Goal: Task Accomplishment & Management: Manage account settings

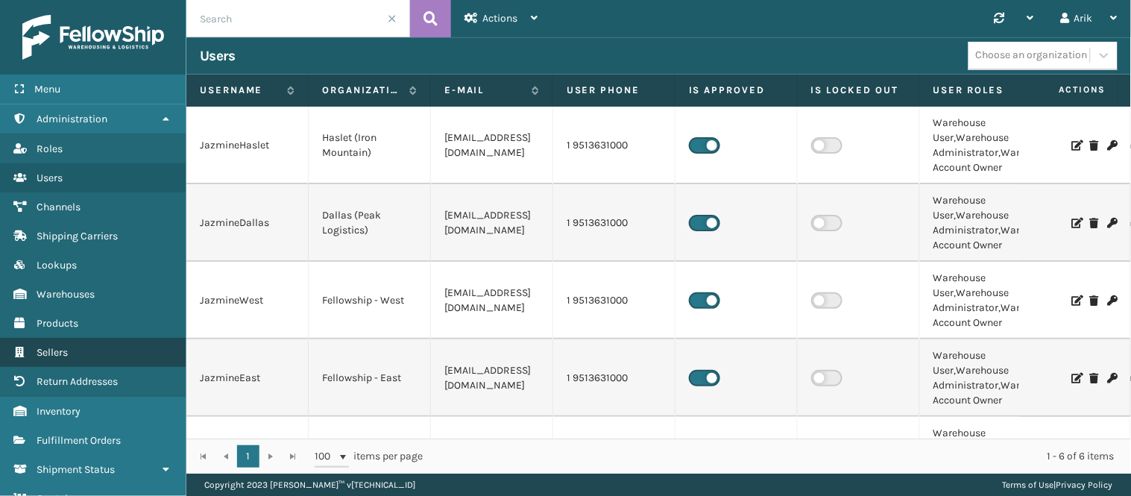
click at [68, 346] on span "Sellers" at bounding box center [52, 352] width 31 height 13
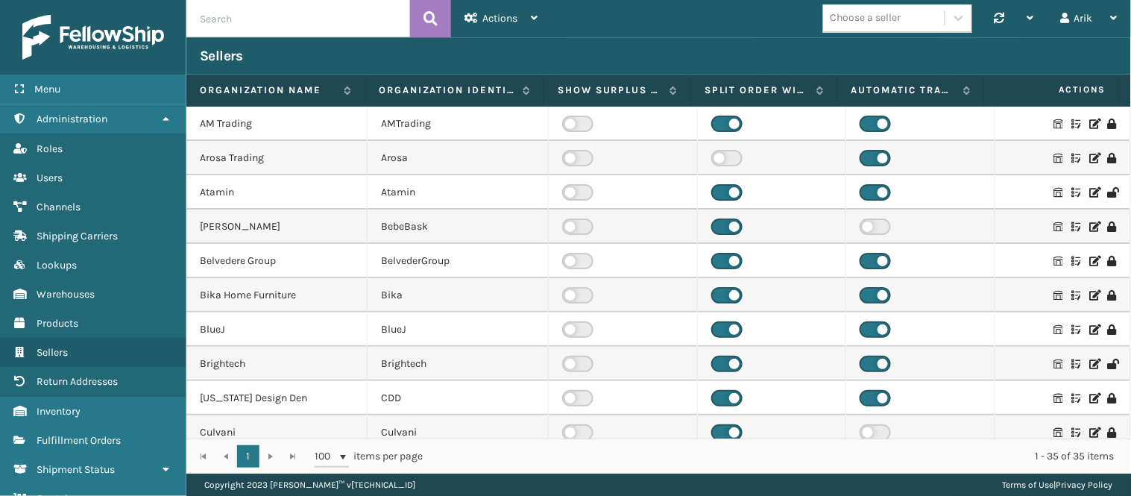
click at [250, 20] on input "text" at bounding box center [298, 18] width 224 height 37
type input "foam"
click at [426, 15] on icon at bounding box center [430, 18] width 14 height 22
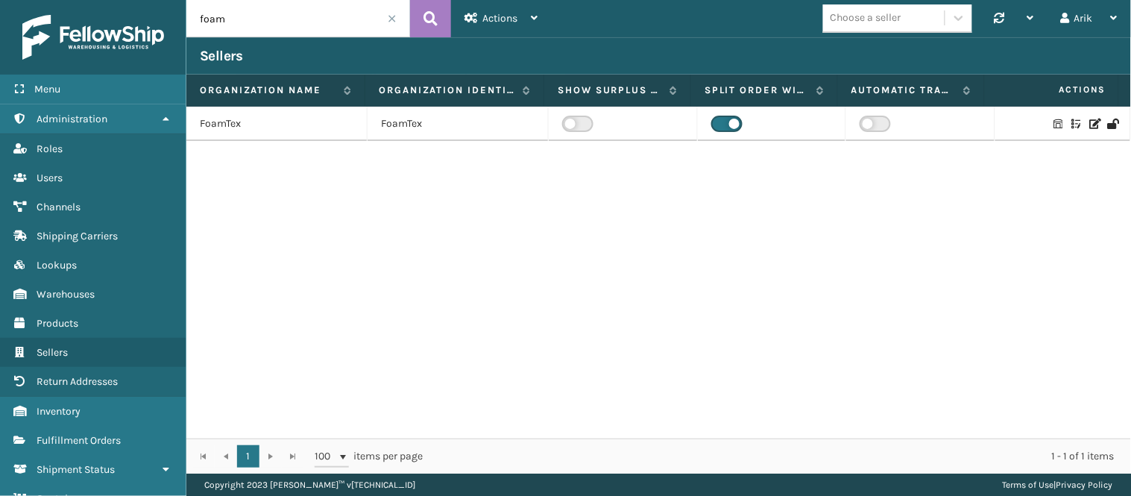
click at [1090, 122] on icon at bounding box center [1094, 124] width 9 height 10
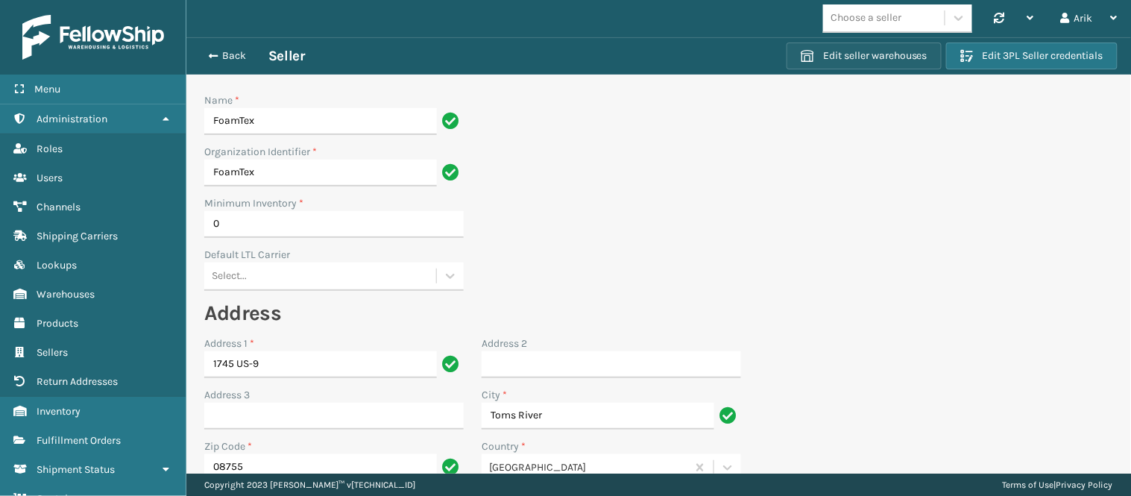
click at [874, 51] on button "Edit seller warehouses" at bounding box center [863, 55] width 155 height 27
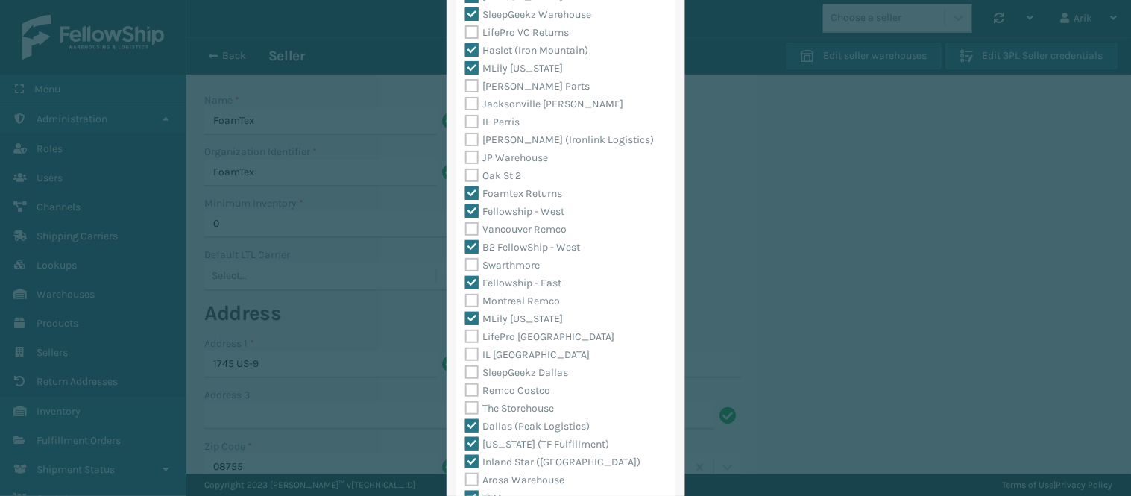
scroll to position [294, 0]
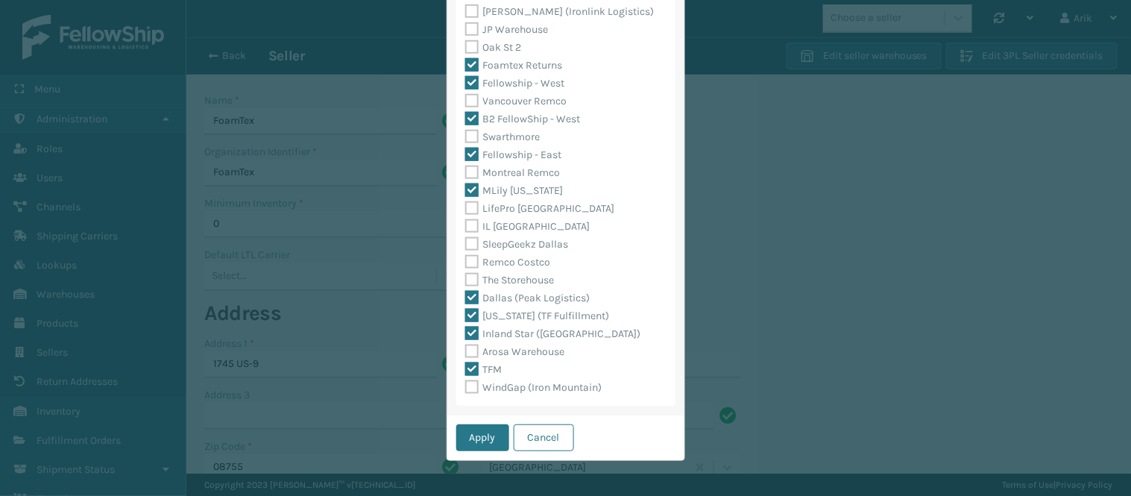
click at [465, 388] on label "WindGap (Iron Mountain)" at bounding box center [533, 387] width 137 height 13
click at [465, 388] on input "WindGap (Iron Mountain)" at bounding box center [465, 384] width 1 height 10
checkbox input "true"
click at [481, 432] on button "Apply" at bounding box center [482, 437] width 53 height 27
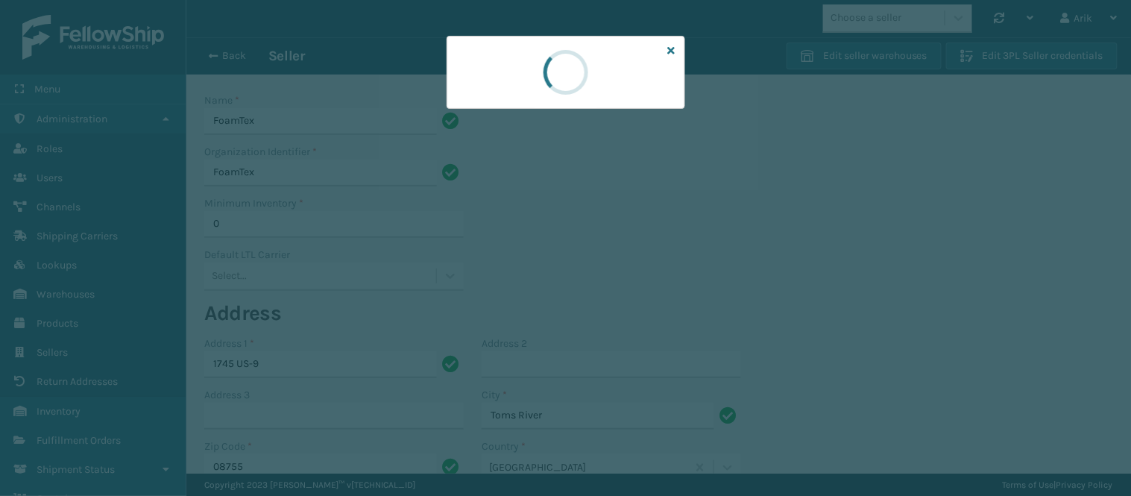
scroll to position [0, 0]
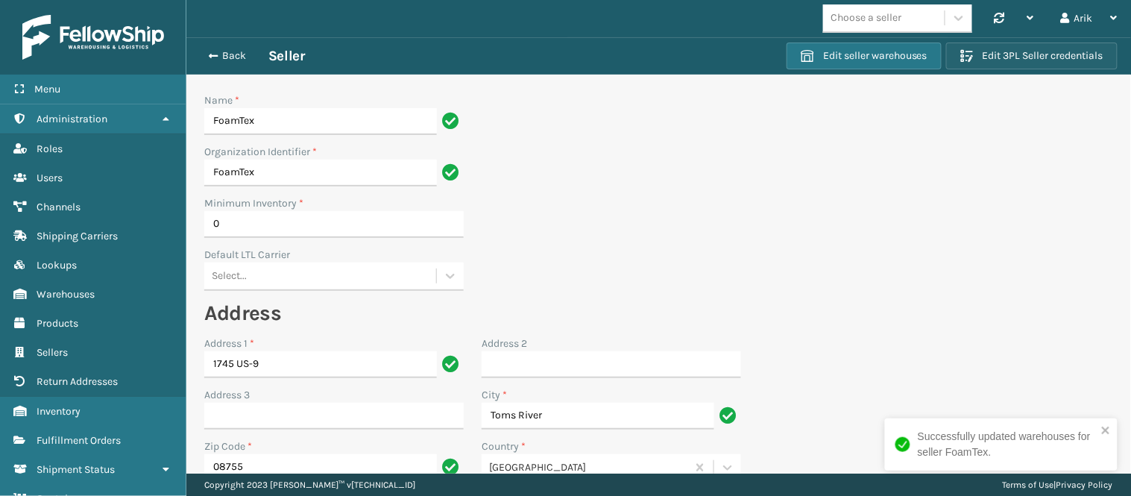
click at [1044, 45] on button "Edit 3PL Seller credentials" at bounding box center [1031, 55] width 171 height 27
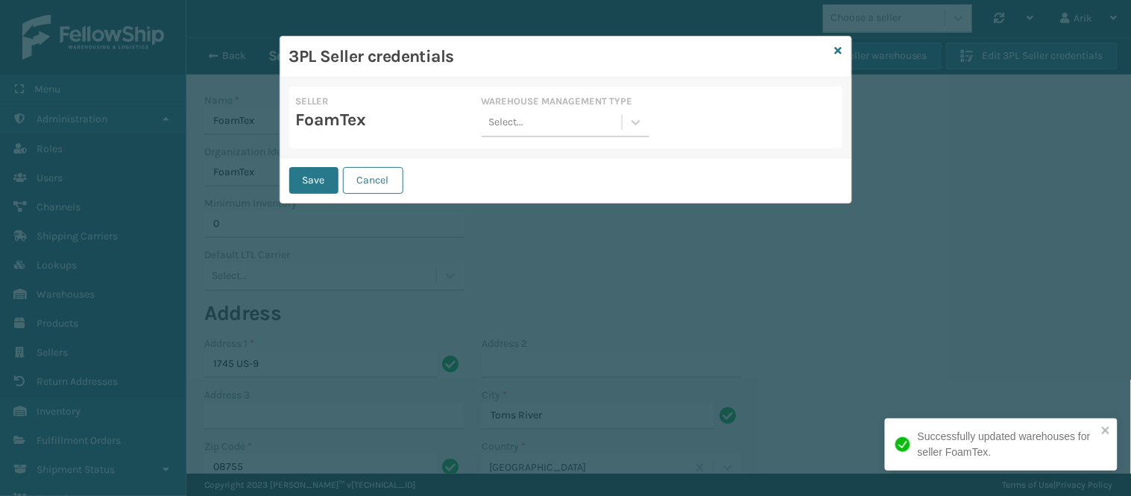
click at [533, 133] on div "Select..." at bounding box center [552, 122] width 140 height 25
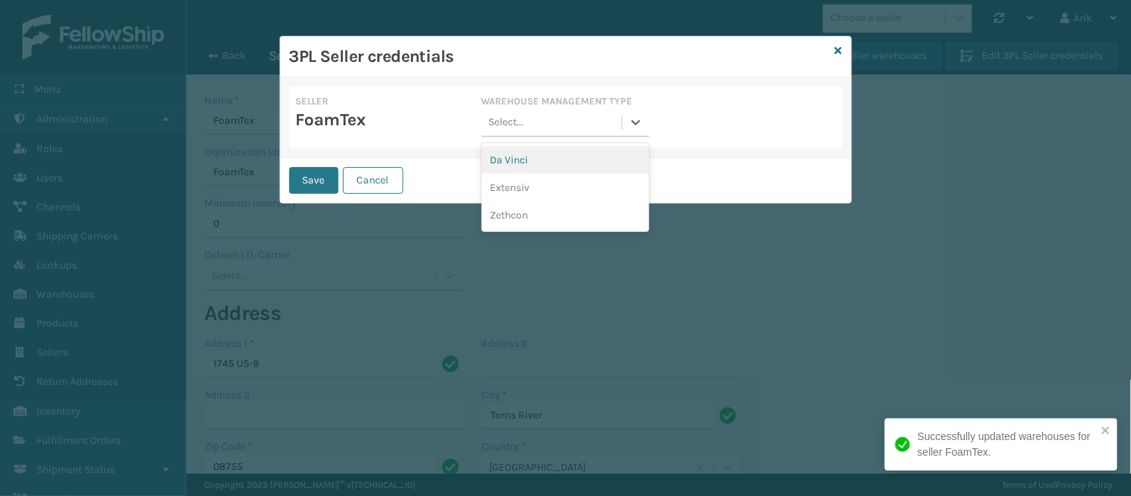
click at [520, 153] on div "Da Vinci" at bounding box center [566, 160] width 168 height 28
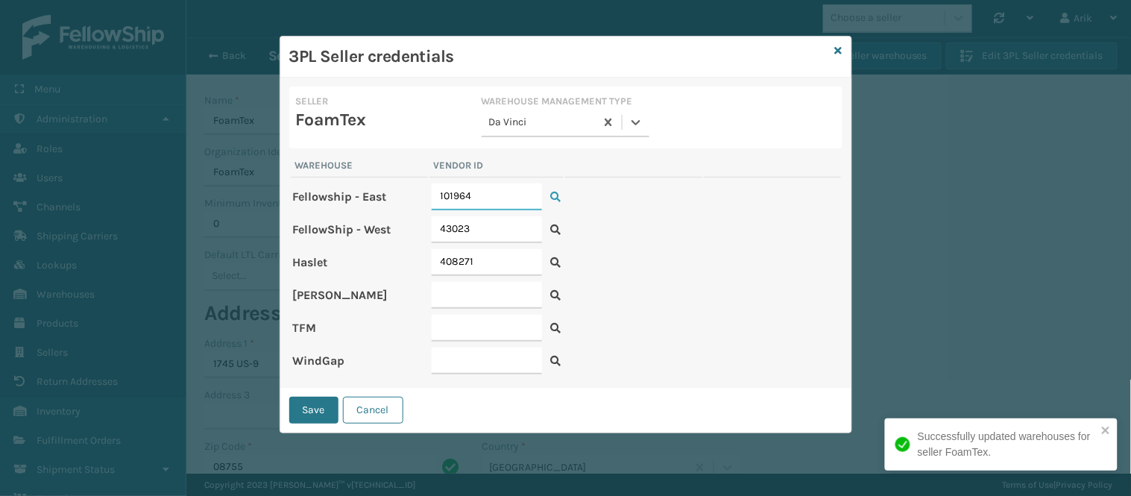
click at [451, 192] on input "101964" at bounding box center [487, 196] width 110 height 27
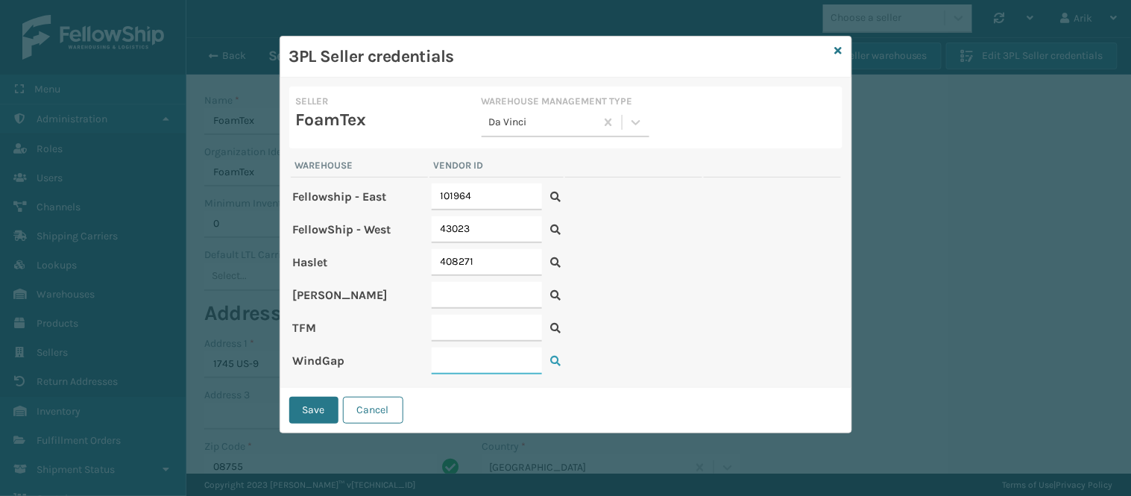
click at [457, 348] on input "text" at bounding box center [487, 360] width 110 height 27
paste input "101964"
type input "101964"
click at [300, 405] on button "Save" at bounding box center [313, 410] width 49 height 27
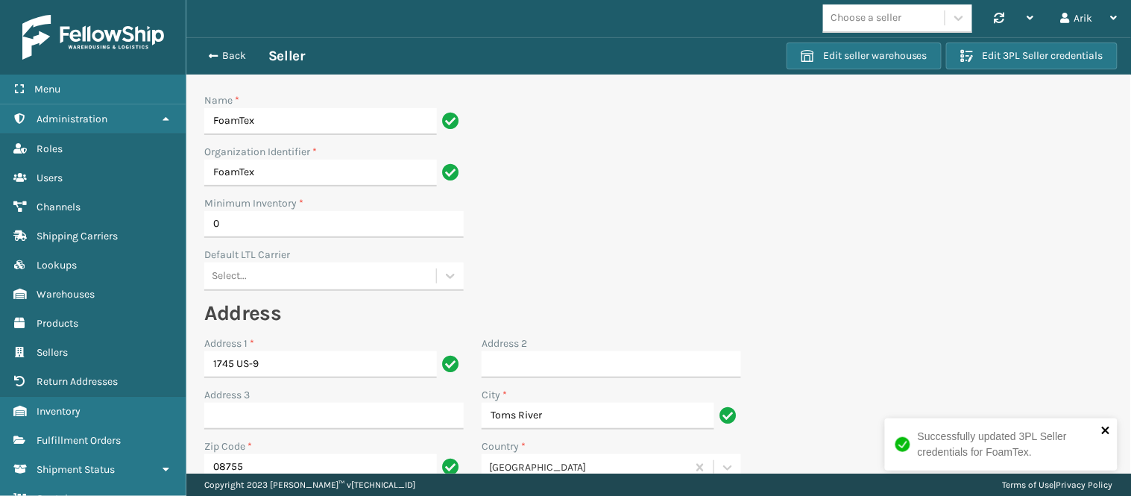
click at [1105, 432] on icon "close" at bounding box center [1105, 429] width 7 height 7
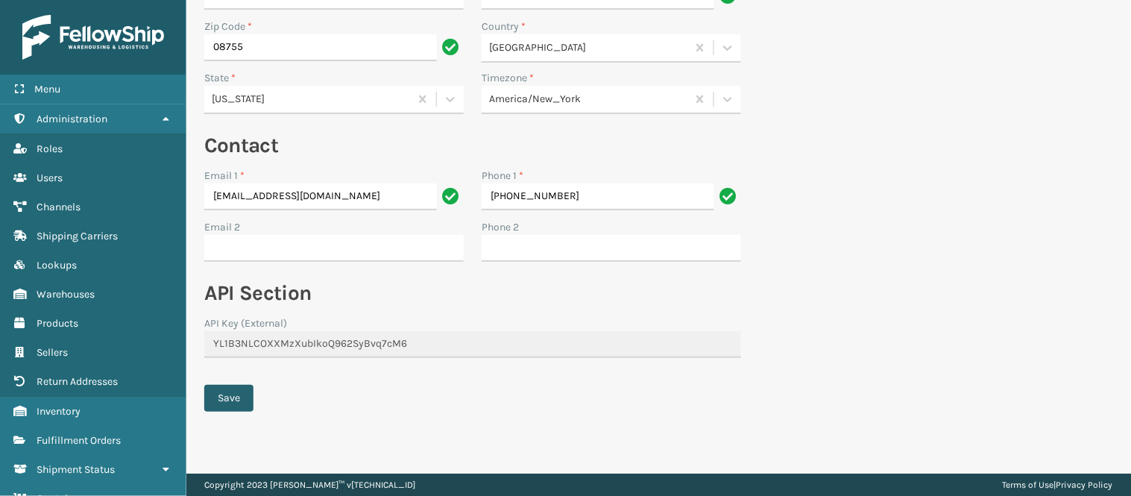
click at [237, 398] on button "Save" at bounding box center [228, 398] width 49 height 27
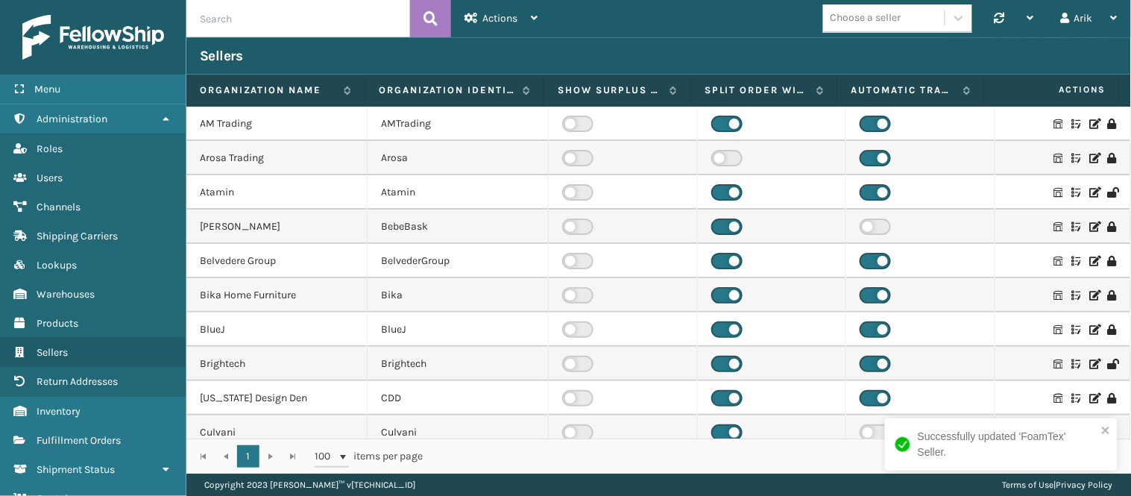
click at [287, 19] on input "text" at bounding box center [298, 18] width 224 height 37
type input "sleep"
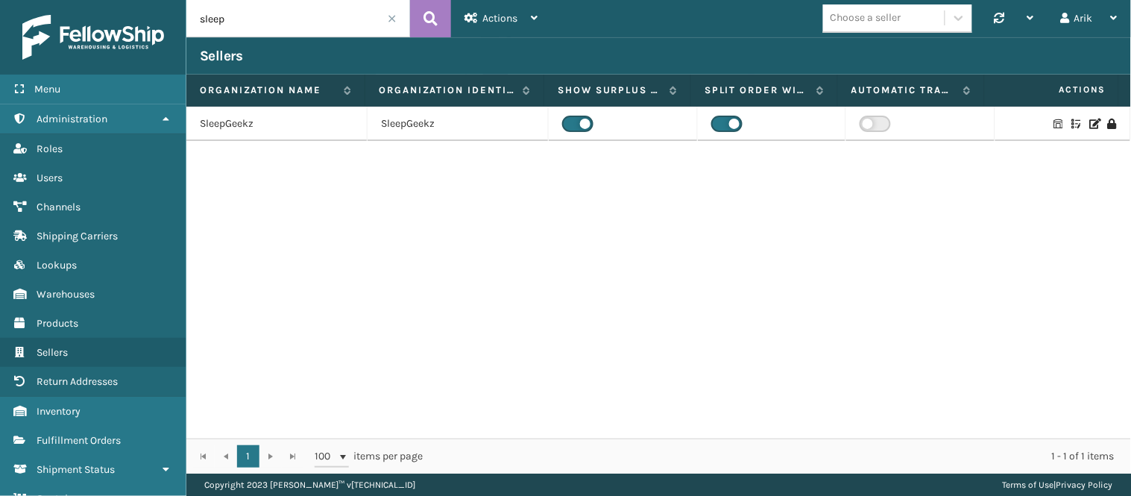
click at [1090, 121] on icon at bounding box center [1094, 124] width 9 height 10
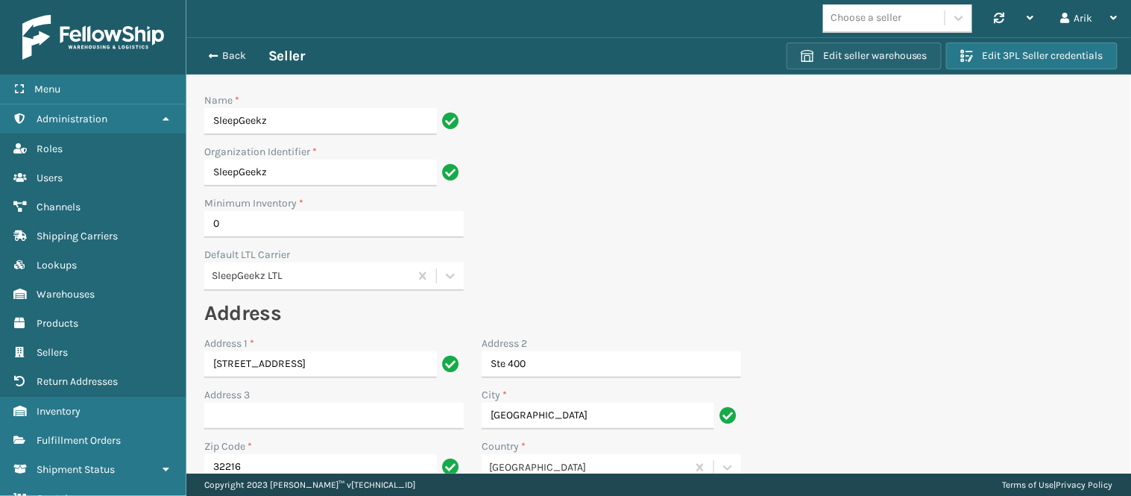
click at [875, 52] on button "Edit seller warehouses" at bounding box center [863, 55] width 155 height 27
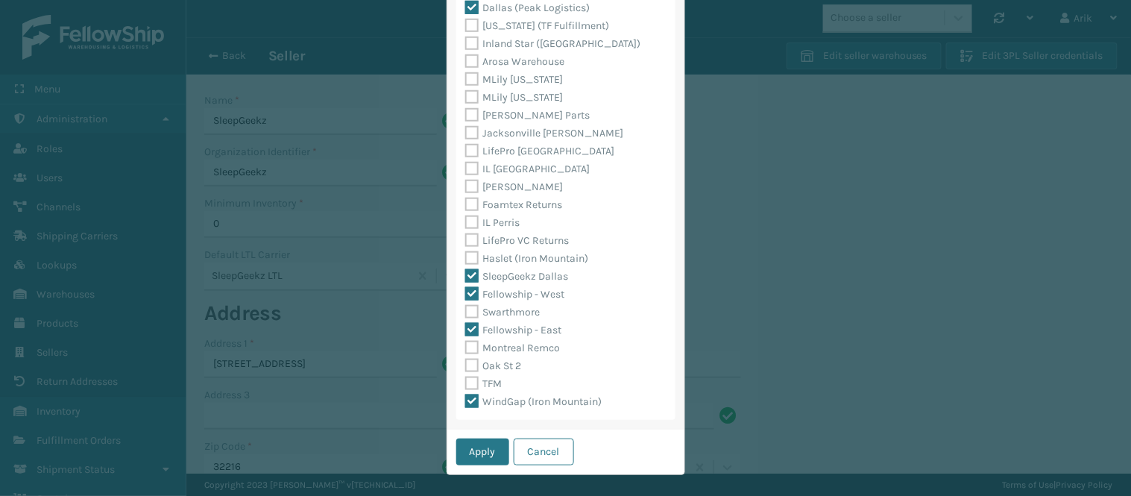
scroll to position [294, 0]
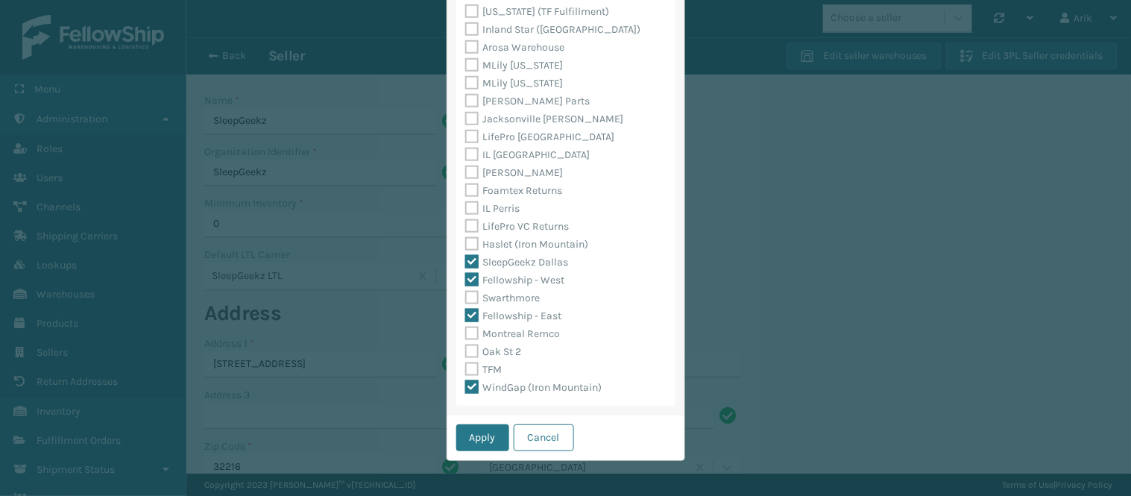
click at [1029, 82] on div "Warehouses Please pick the warehouses you would like this seller to work with. …" at bounding box center [565, 248] width 1131 height 496
click at [1017, 57] on div "Warehouses Please pick the warehouses you would like this seller to work with. …" at bounding box center [565, 248] width 1131 height 496
drag, startPoint x: 533, startPoint y: 437, endPoint x: 830, endPoint y: 216, distance: 370.3
click at [533, 436] on button "Cancel" at bounding box center [544, 437] width 60 height 27
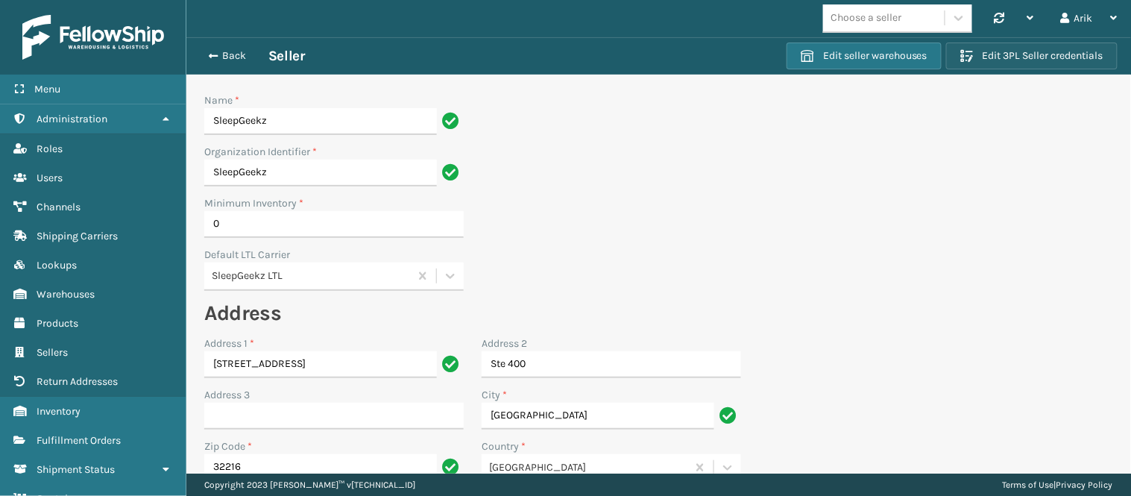
click at [1062, 42] on button "Edit 3PL Seller credentials" at bounding box center [1031, 55] width 171 height 27
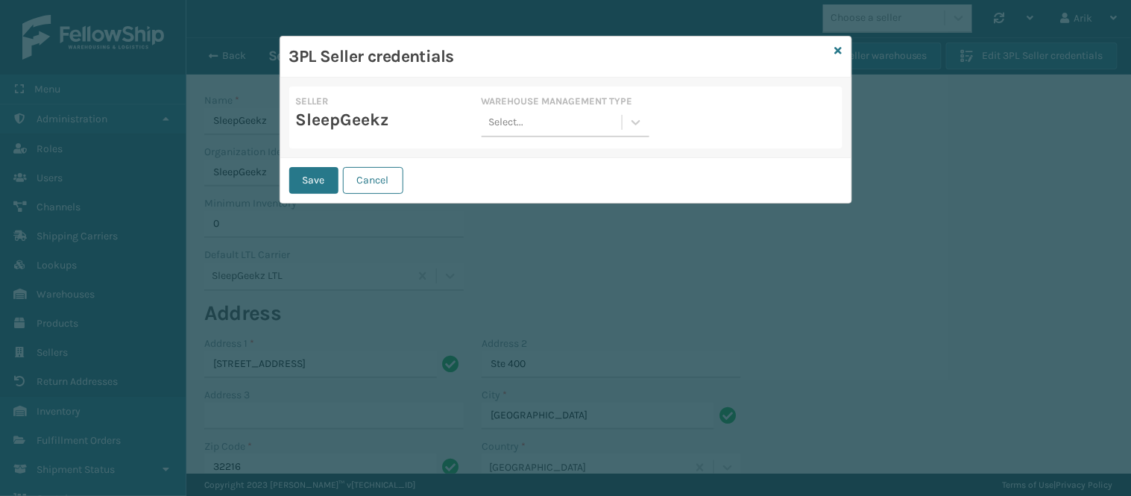
click at [548, 124] on div "Select..." at bounding box center [552, 122] width 140 height 25
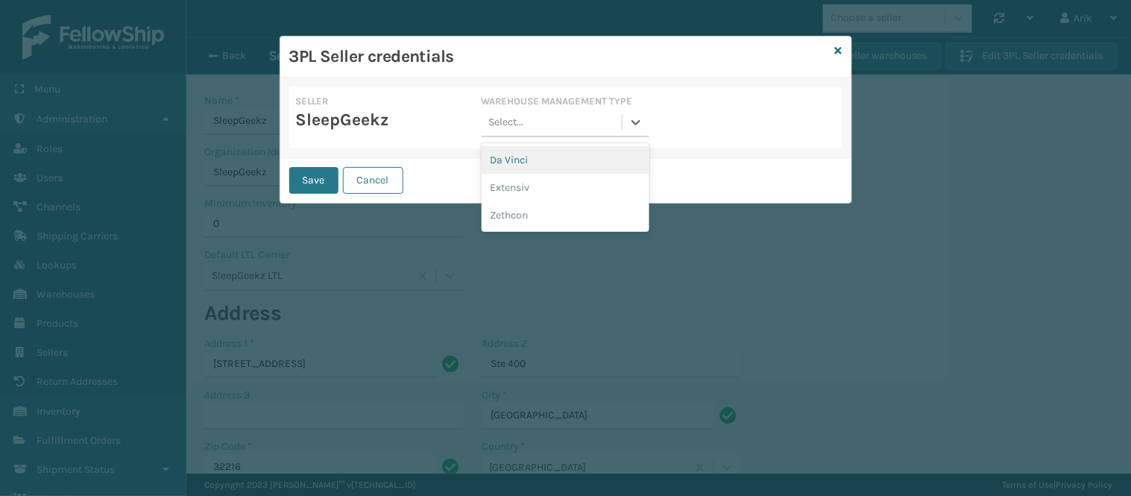
click at [523, 160] on div "Da Vinci" at bounding box center [566, 160] width 168 height 28
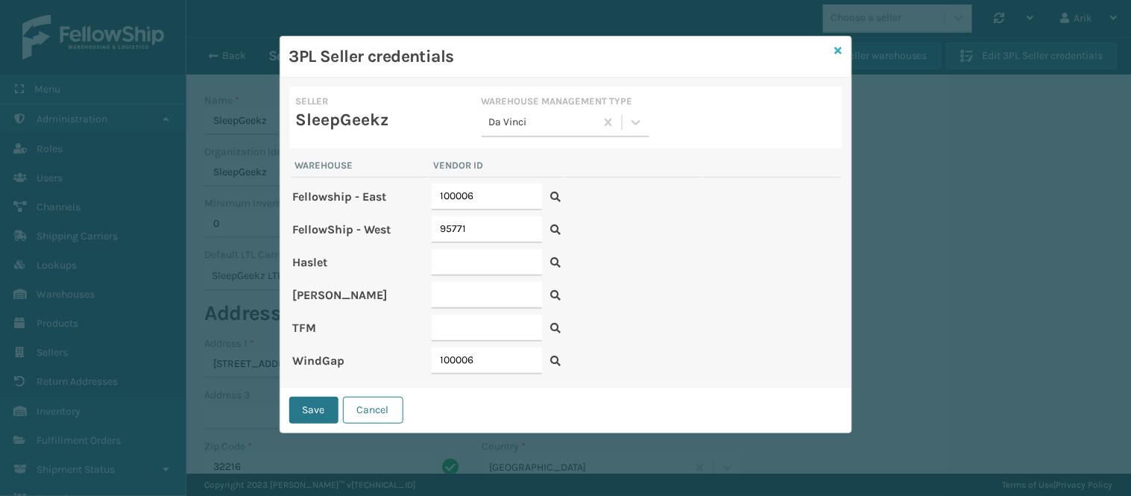
click at [836, 47] on icon at bounding box center [838, 50] width 7 height 10
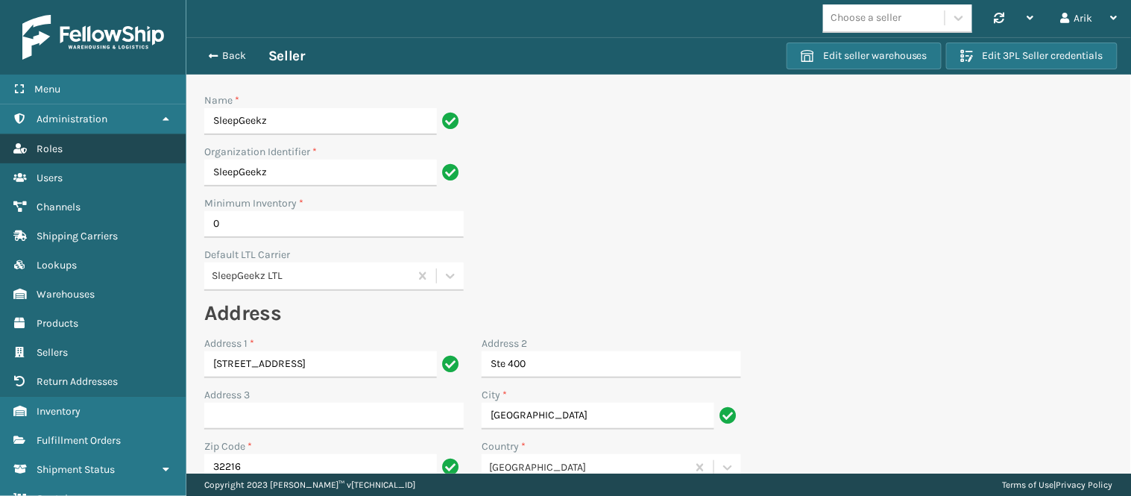
click at [60, 144] on span "Roles" at bounding box center [50, 148] width 26 height 13
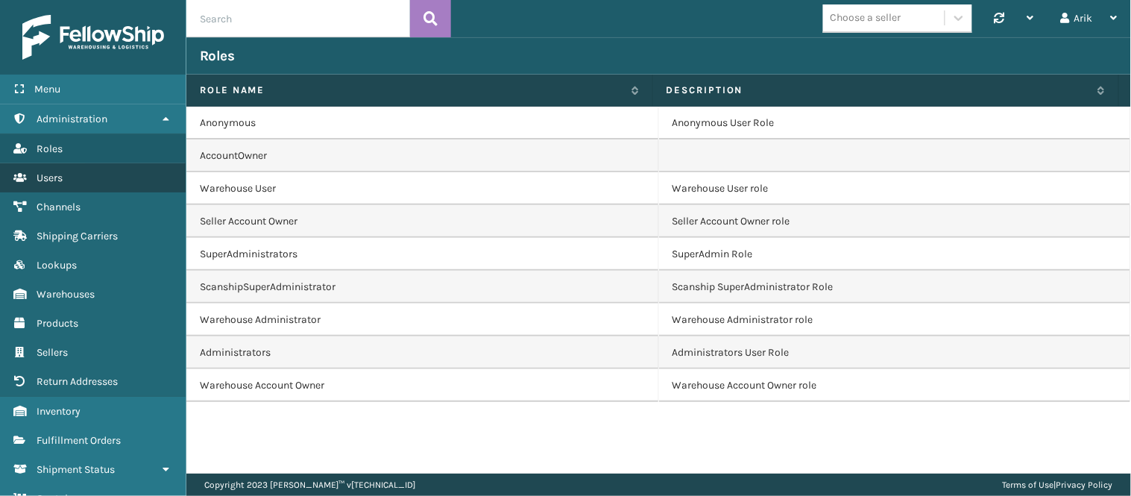
click at [52, 174] on span "Users" at bounding box center [50, 177] width 26 height 13
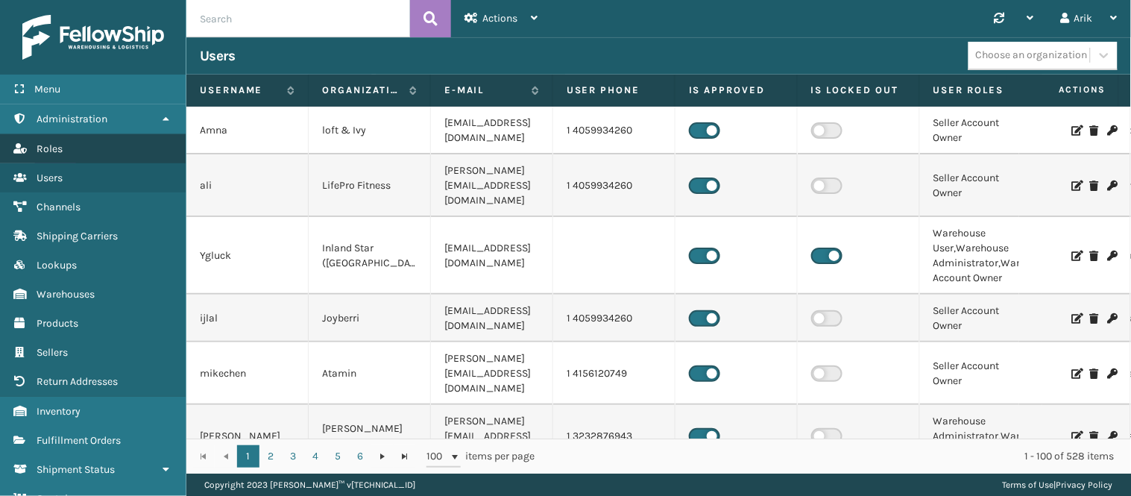
click at [52, 148] on span "Roles" at bounding box center [50, 148] width 26 height 13
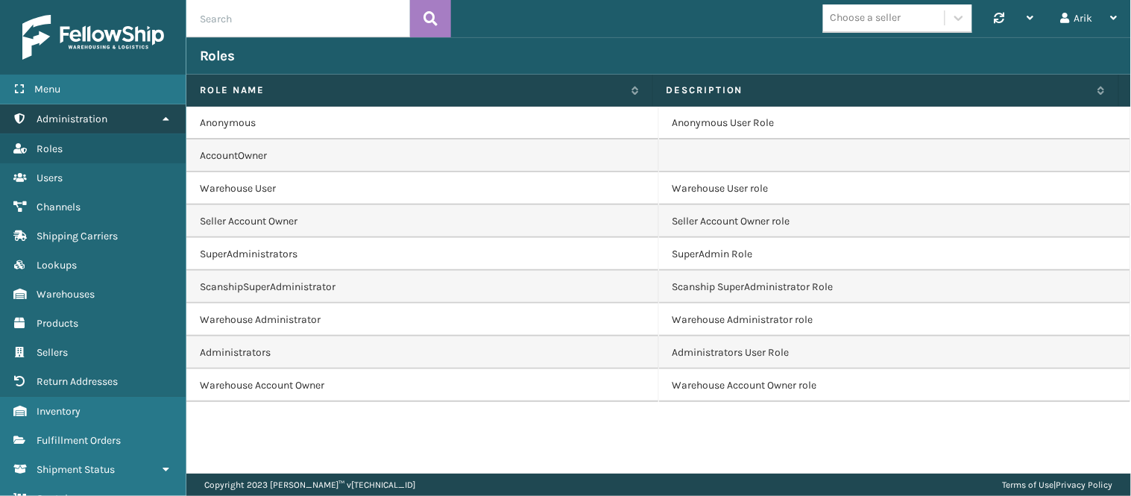
click at [112, 123] on link "Administration" at bounding box center [93, 118] width 186 height 29
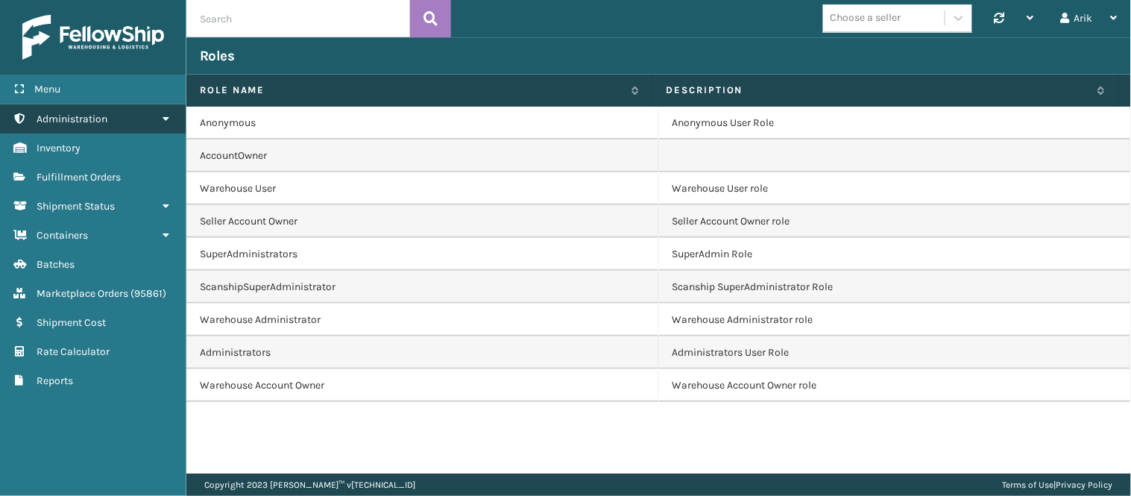
click at [92, 116] on span "Administration" at bounding box center [72, 119] width 71 height 13
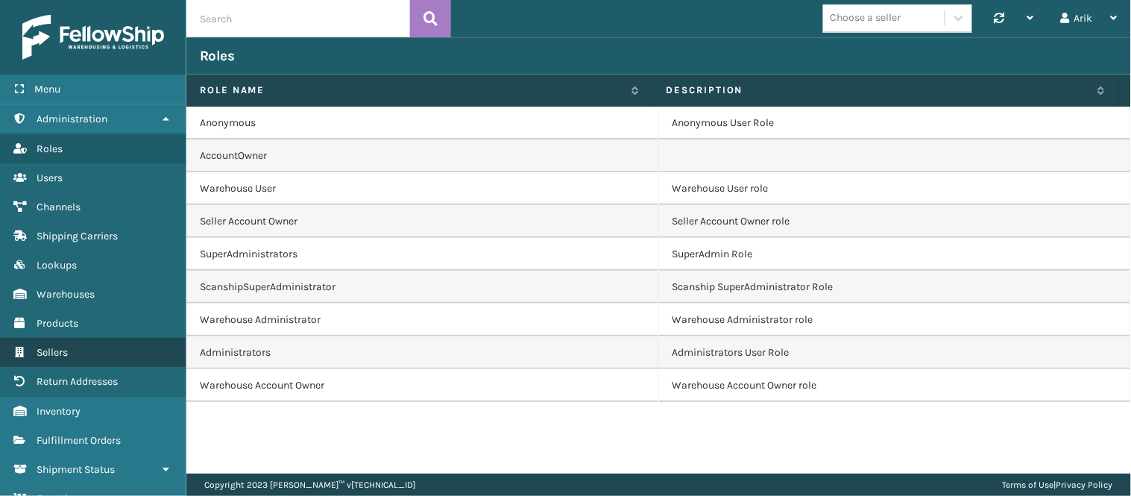
click at [62, 346] on span "Sellers" at bounding box center [52, 352] width 31 height 13
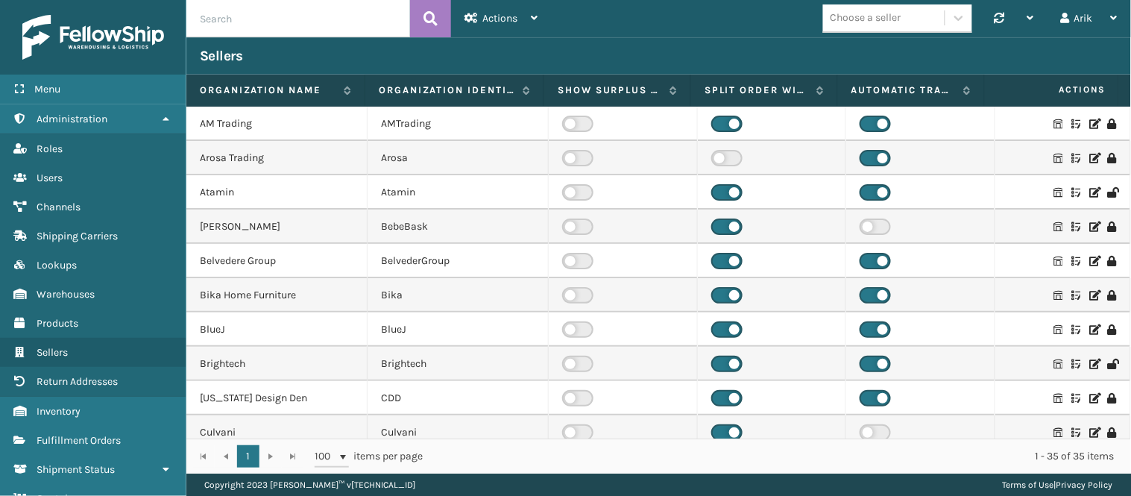
click at [1090, 189] on icon at bounding box center [1094, 192] width 9 height 10
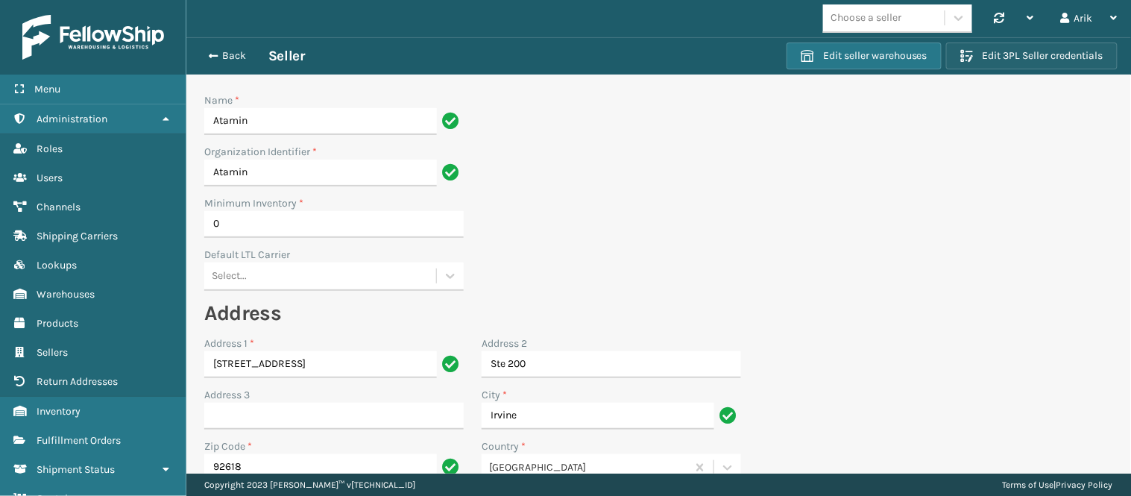
click at [960, 57] on span "button" at bounding box center [966, 55] width 13 height 13
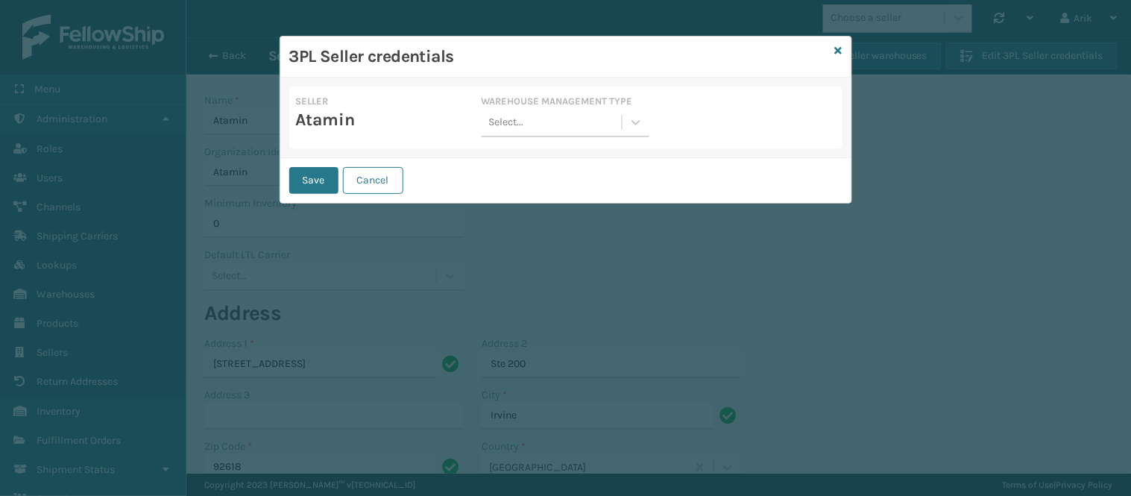
click at [832, 51] on div "3PL Seller credentials" at bounding box center [565, 57] width 571 height 41
click at [840, 48] on icon at bounding box center [838, 50] width 7 height 10
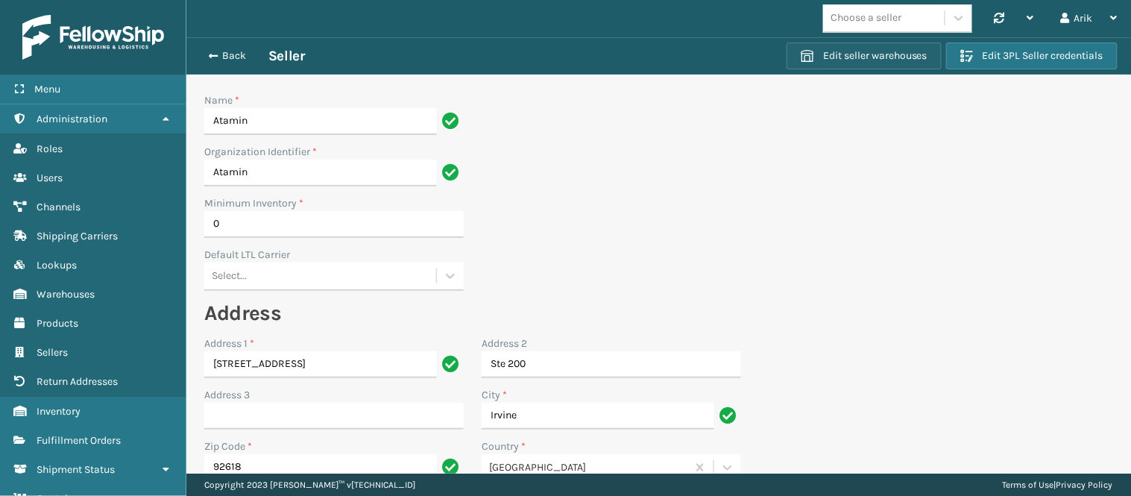
click at [852, 52] on button "Edit seller warehouses" at bounding box center [863, 55] width 155 height 27
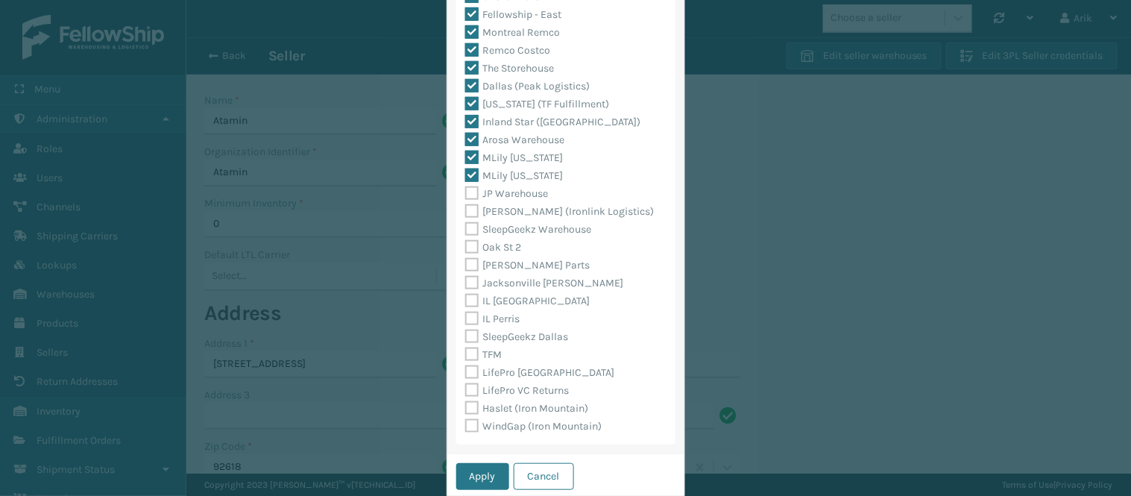
scroll to position [294, 0]
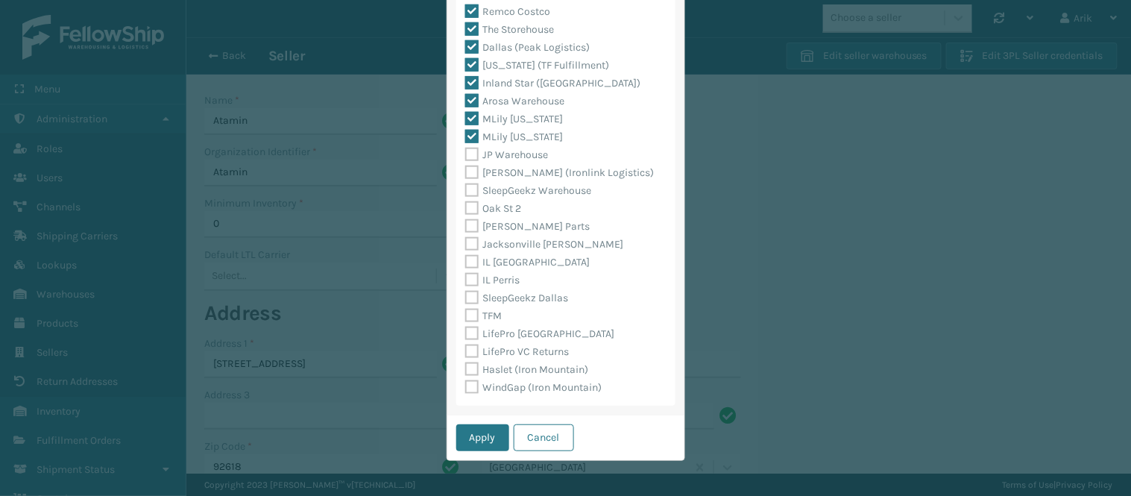
click at [472, 382] on label "WindGap (Iron Mountain)" at bounding box center [533, 387] width 137 height 13
click at [466, 382] on input "WindGap (Iron Mountain)" at bounding box center [465, 384] width 1 height 10
checkbox input "true"
click at [486, 440] on button "Apply" at bounding box center [482, 437] width 53 height 27
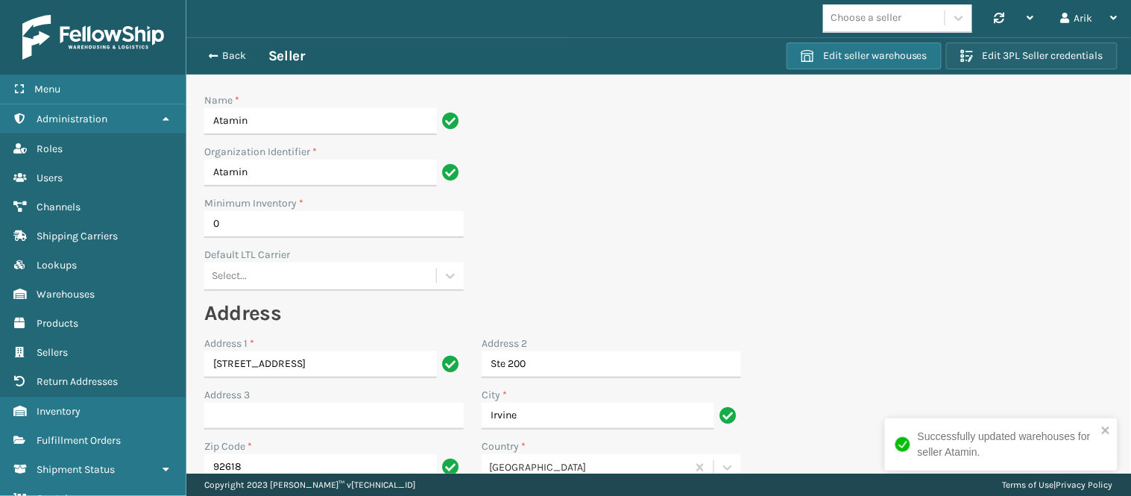
click at [1020, 54] on button "Edit 3PL Seller credentials" at bounding box center [1031, 55] width 171 height 27
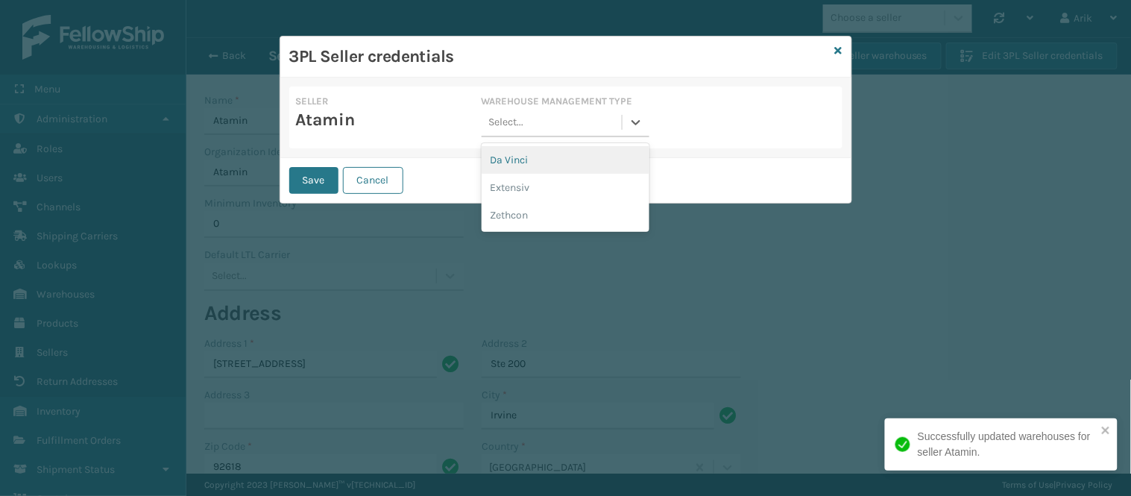
click at [538, 122] on div "Select..." at bounding box center [552, 122] width 140 height 25
click at [527, 154] on div "Da Vinci" at bounding box center [566, 160] width 168 height 28
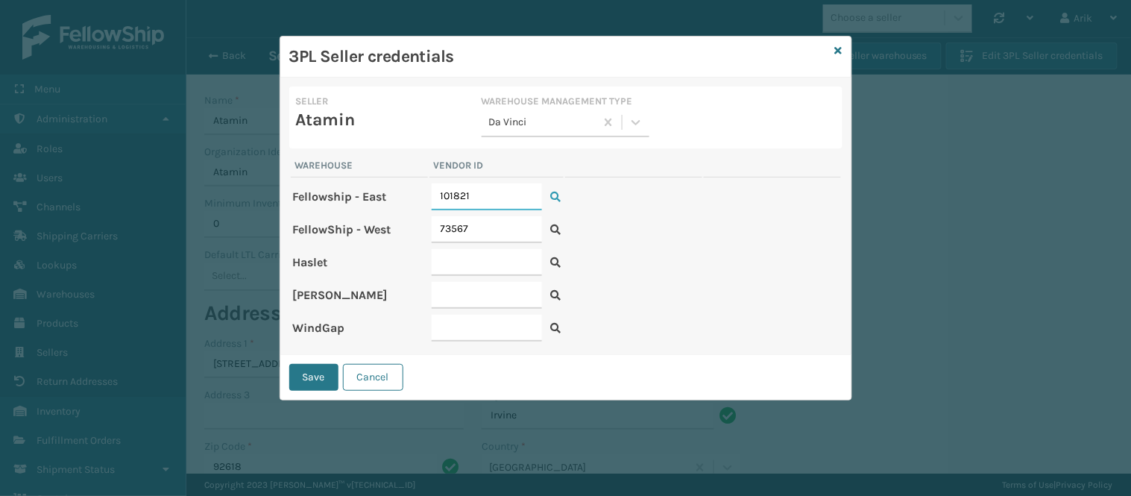
click at [460, 192] on input "101821" at bounding box center [487, 196] width 110 height 27
click at [438, 316] on input "text" at bounding box center [487, 328] width 110 height 27
paste input "101821"
type input "101821"
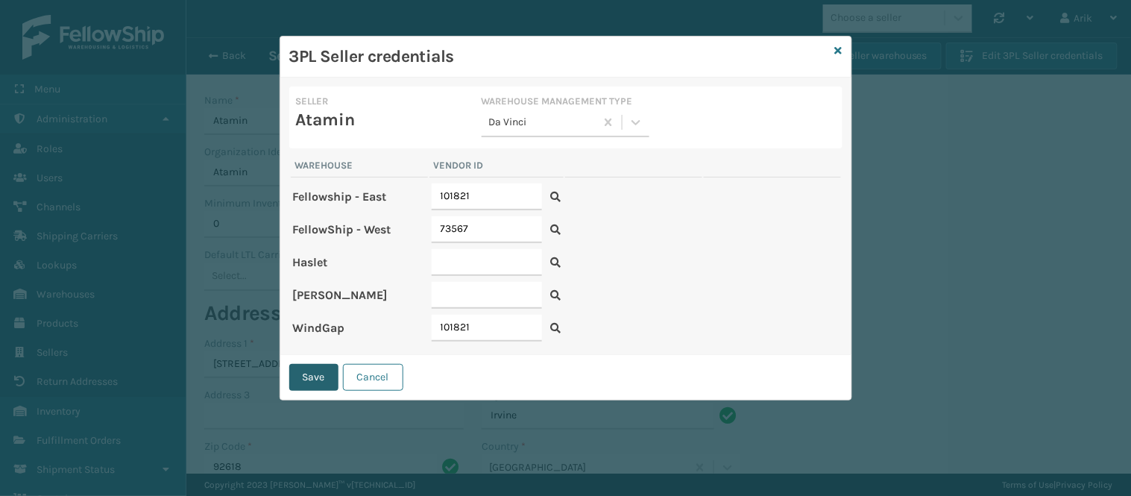
click at [318, 368] on button "Save" at bounding box center [313, 377] width 49 height 27
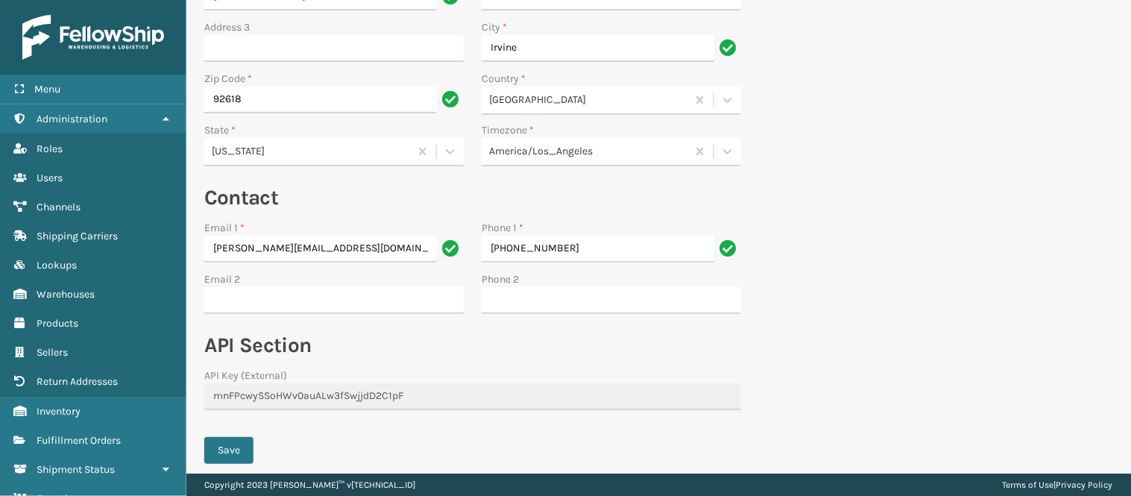
scroll to position [420, 0]
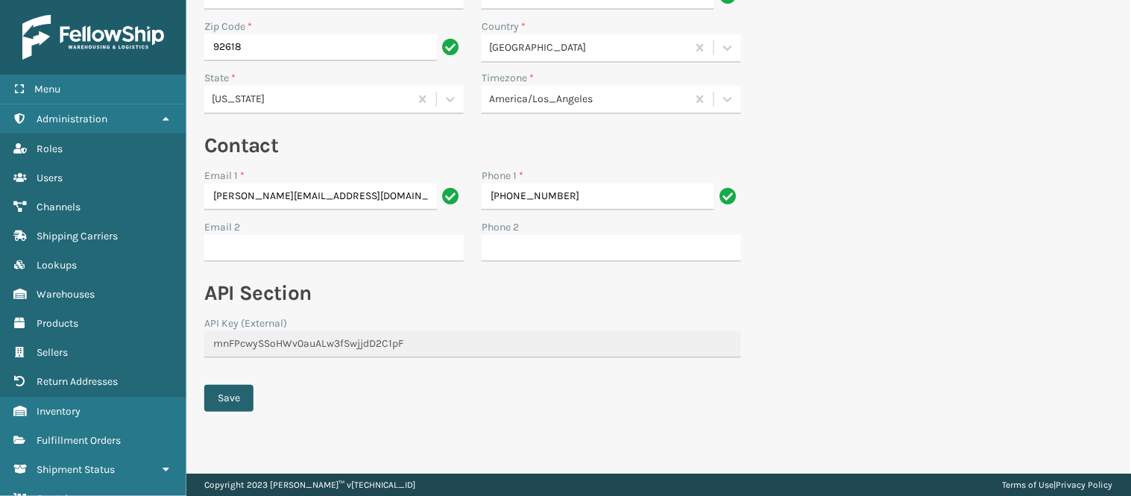
click at [233, 388] on button "Save" at bounding box center [228, 398] width 49 height 27
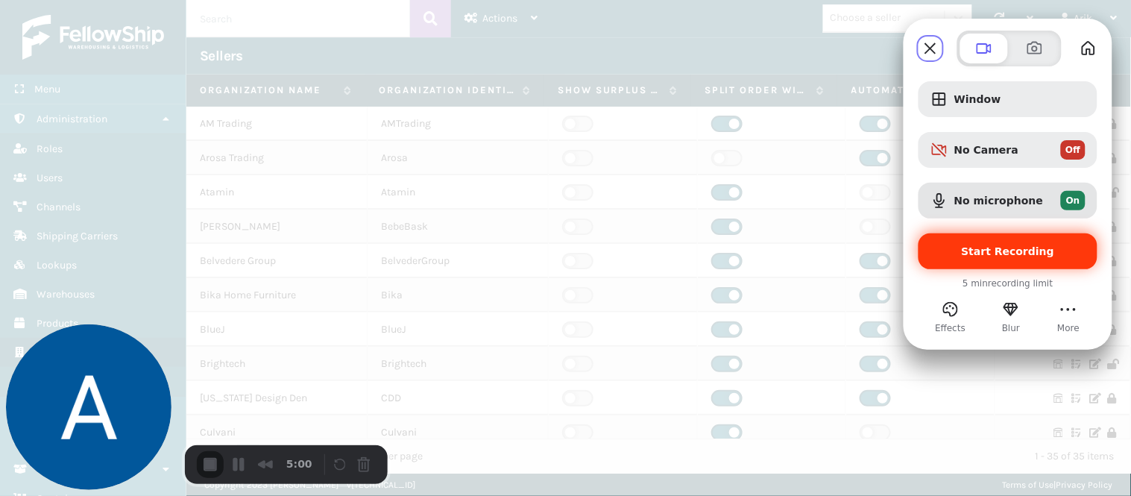
click at [1038, 250] on span "Start Recording" at bounding box center [1008, 251] width 93 height 12
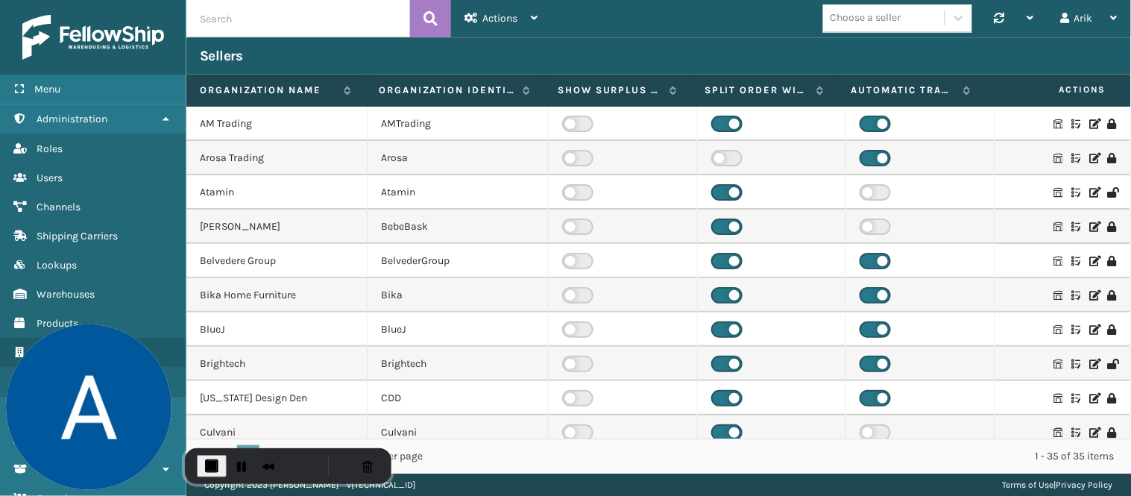
click at [1090, 291] on icon at bounding box center [1094, 295] width 9 height 10
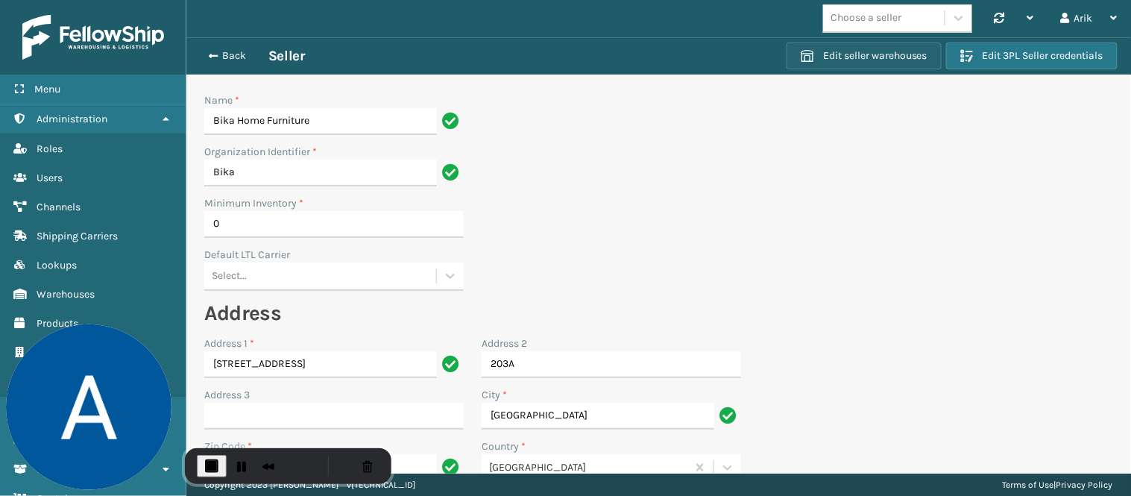
click at [851, 57] on button "Edit seller warehouses" at bounding box center [863, 55] width 155 height 27
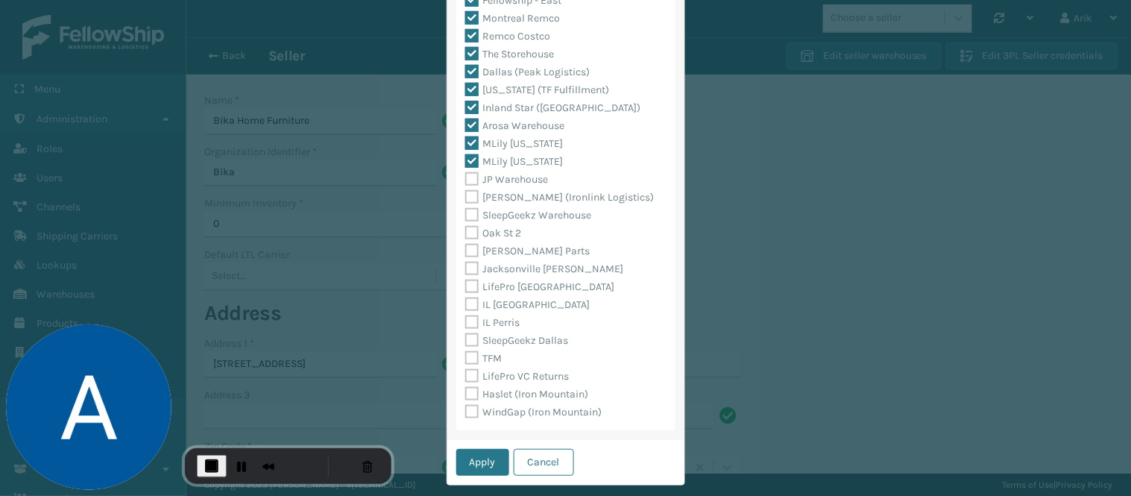
scroll to position [294, 0]
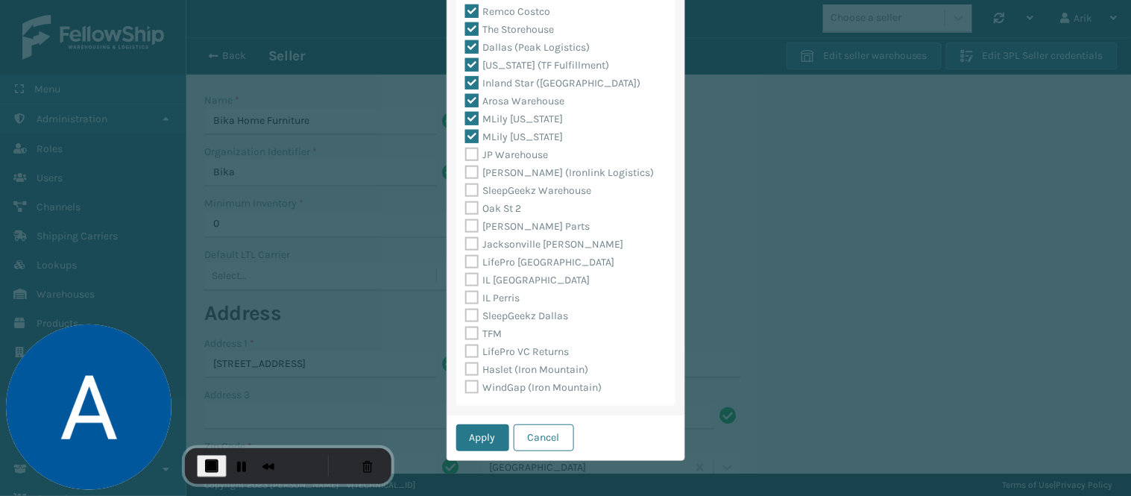
click at [465, 388] on label "WindGap (Iron Mountain)" at bounding box center [533, 387] width 137 height 13
click at [465, 388] on input "WindGap (Iron Mountain)" at bounding box center [465, 384] width 1 height 10
checkbox input "true"
click at [473, 435] on button "Apply" at bounding box center [482, 437] width 53 height 27
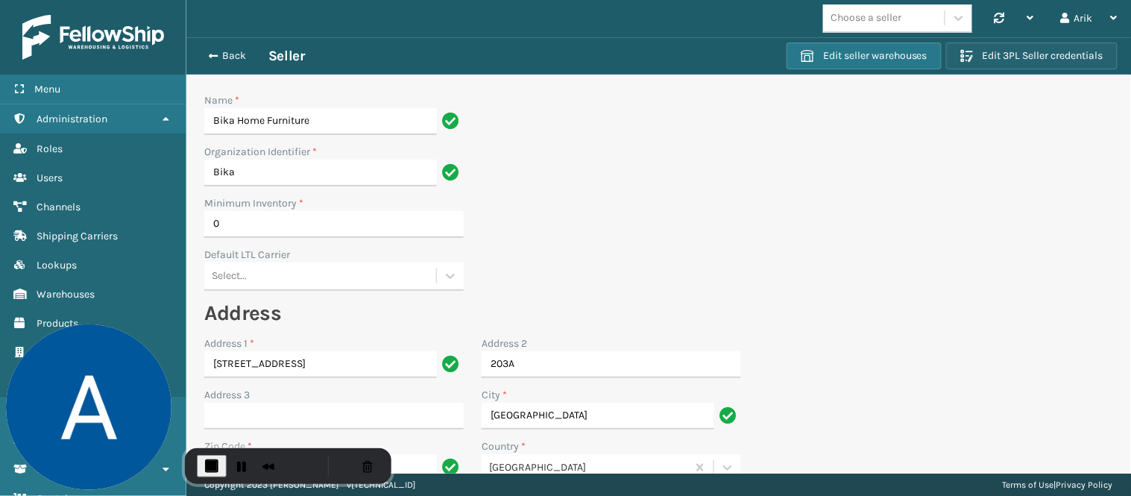
click at [1017, 56] on button "Edit 3PL Seller credentials" at bounding box center [1031, 55] width 171 height 27
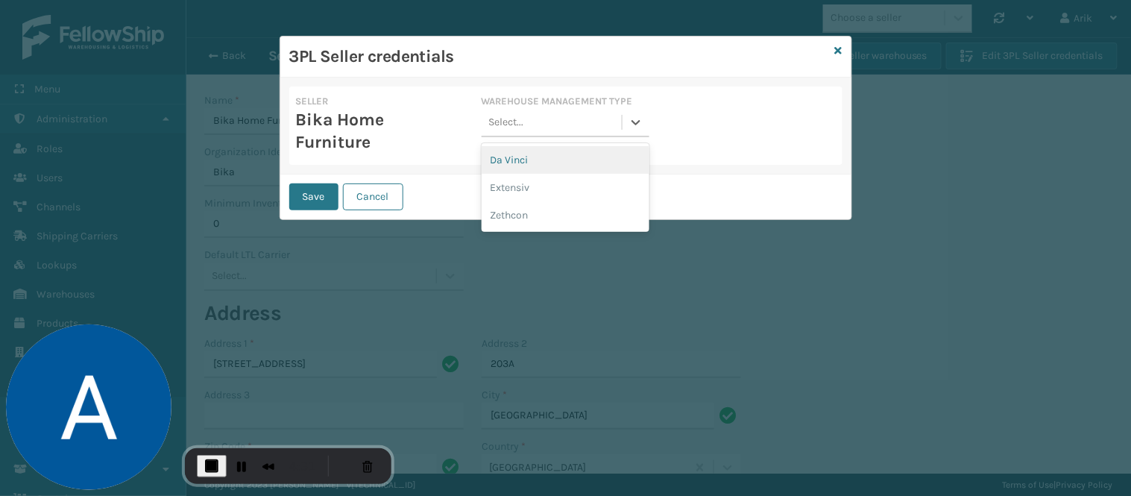
click at [525, 119] on div "Select..." at bounding box center [552, 122] width 140 height 25
click at [508, 157] on div "Da Vinci" at bounding box center [566, 160] width 168 height 28
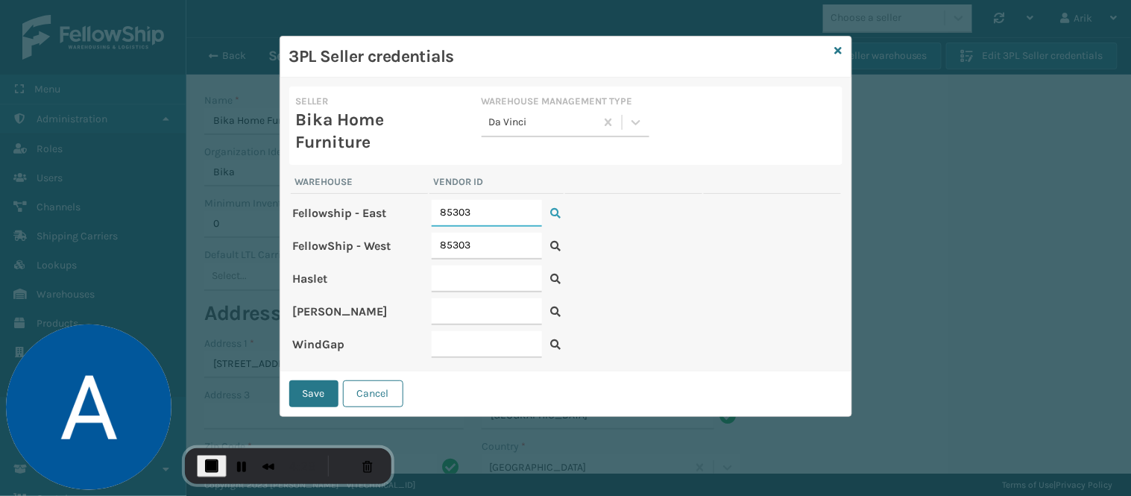
click at [438, 212] on input "85303" at bounding box center [487, 213] width 110 height 27
click at [554, 268] on div at bounding box center [497, 278] width 130 height 27
click at [445, 214] on input "85303" at bounding box center [487, 213] width 110 height 27
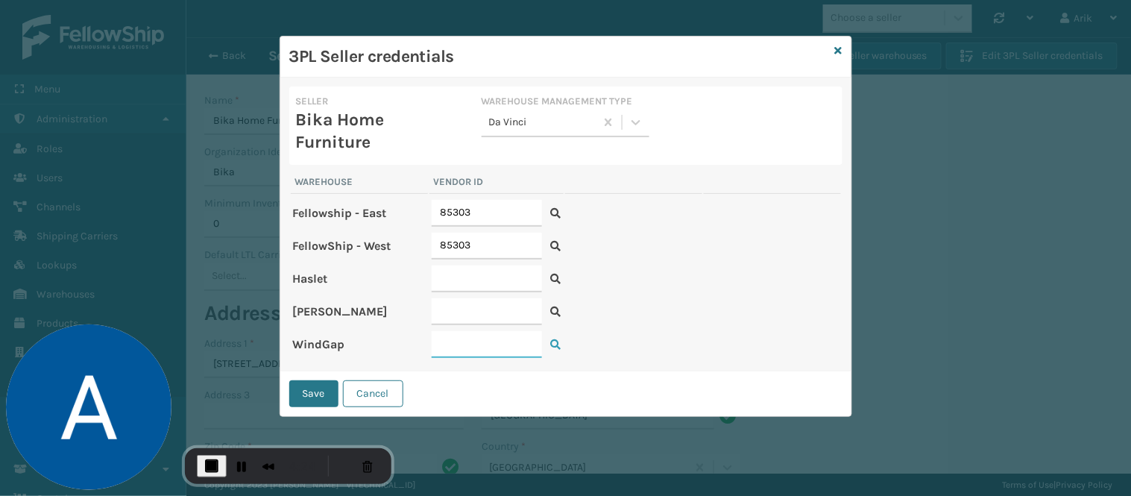
click at [455, 338] on input "text" at bounding box center [487, 344] width 110 height 27
paste input "85303"
type input "85303"
click at [301, 383] on button "Save" at bounding box center [313, 393] width 49 height 27
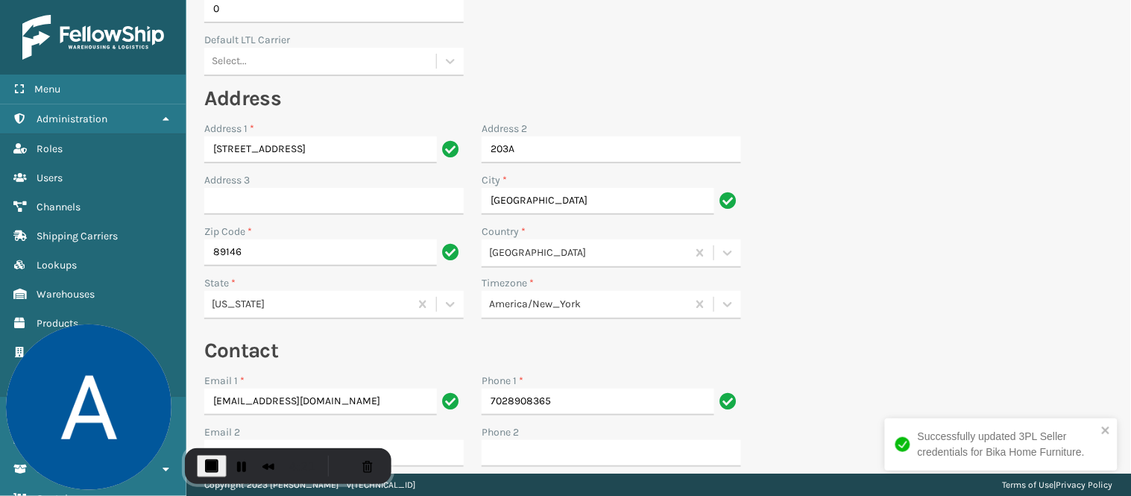
scroll to position [420, 0]
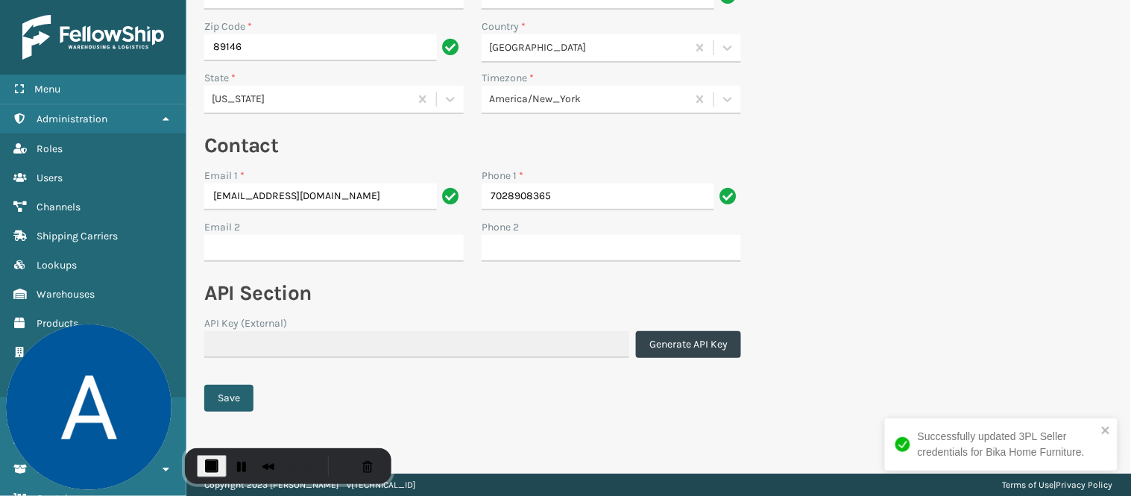
click at [219, 391] on button "Save" at bounding box center [228, 398] width 49 height 27
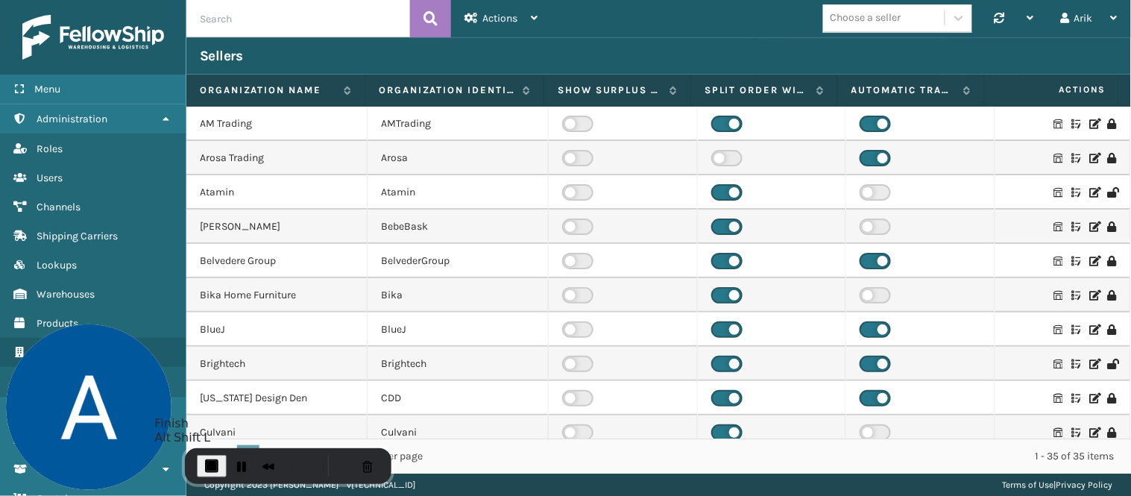
click at [207, 465] on span "End Recording" at bounding box center [212, 466] width 18 height 18
